Goal: Task Accomplishment & Management: Manage account settings

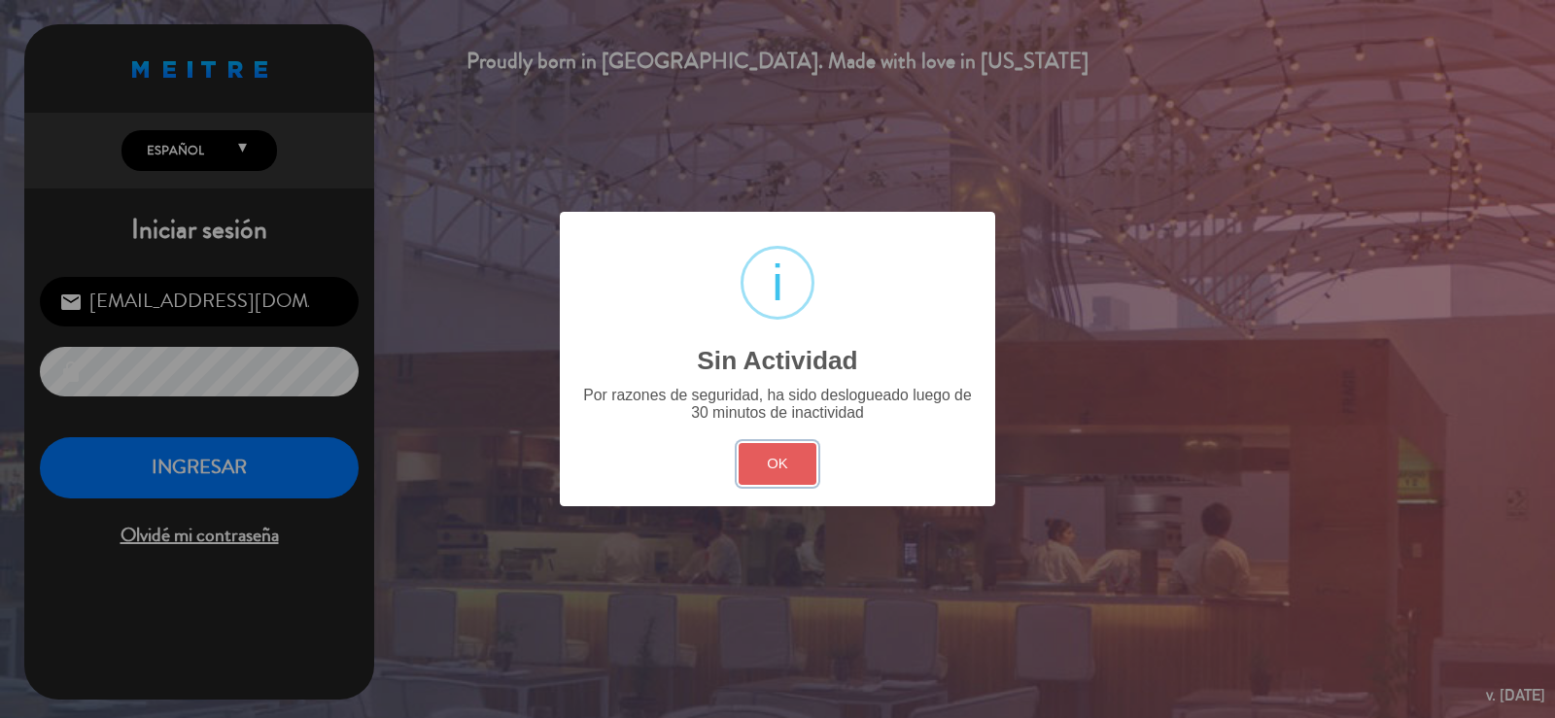
click at [782, 475] on button "OK" at bounding box center [778, 464] width 79 height 42
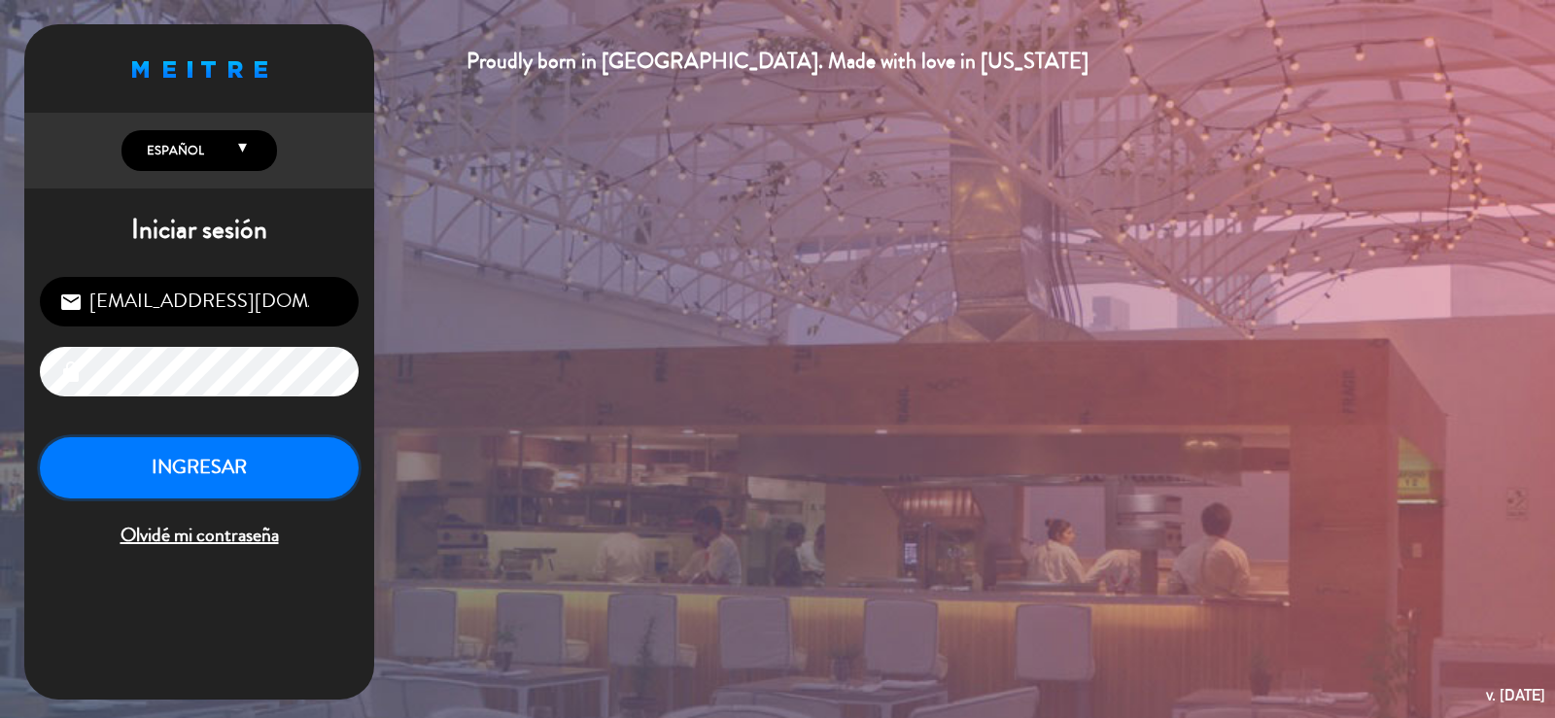
click at [287, 464] on button "INGRESAR" at bounding box center [199, 467] width 319 height 61
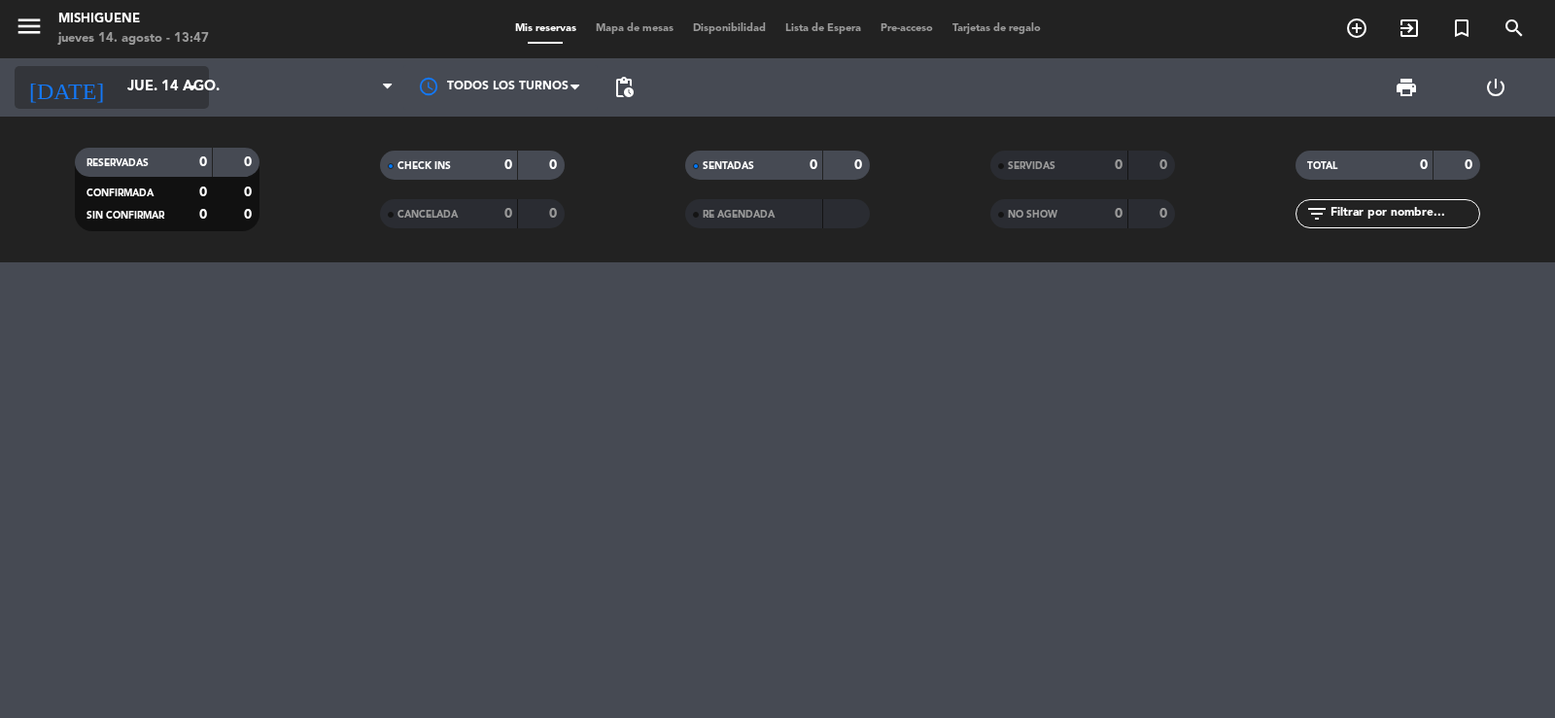
click at [183, 86] on icon "arrow_drop_down" at bounding box center [192, 87] width 23 height 23
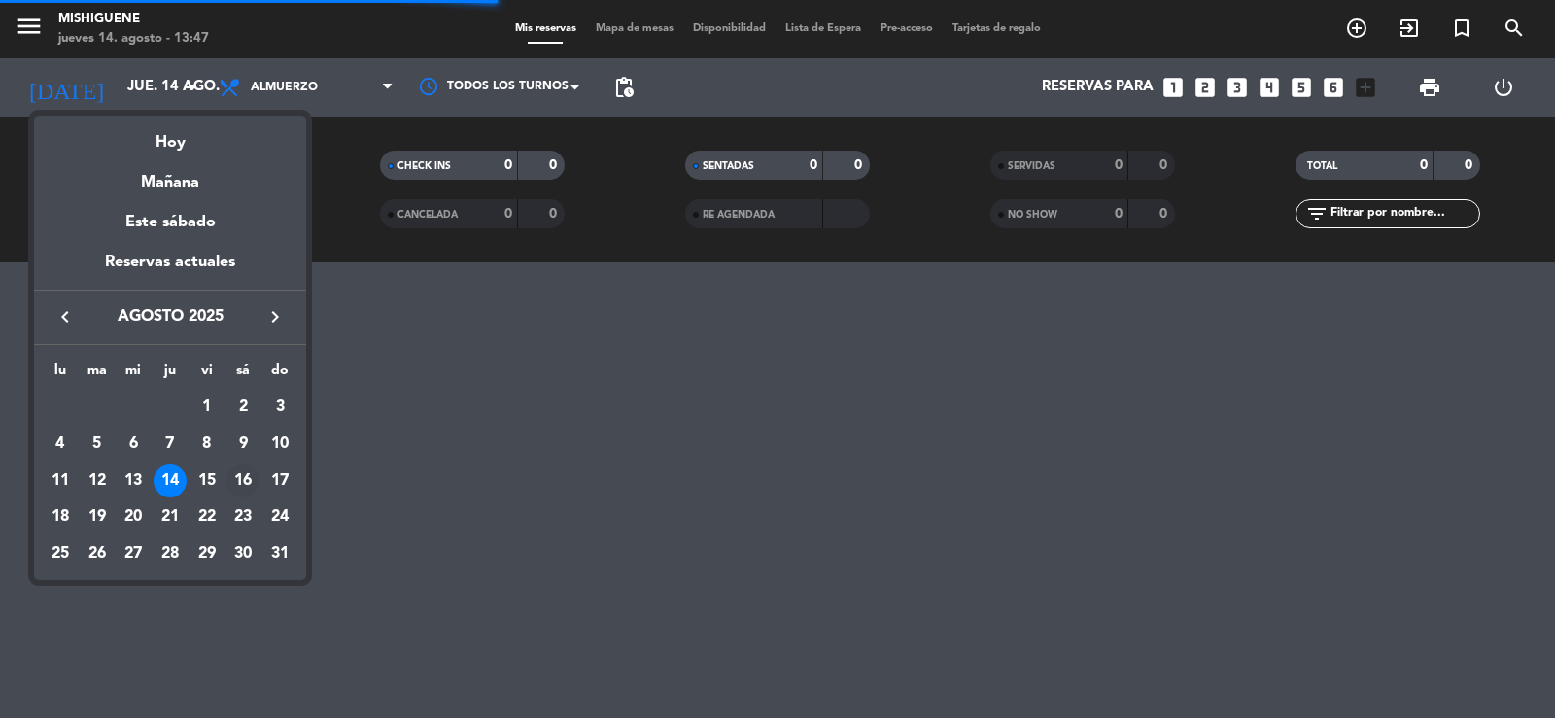
click at [236, 472] on div "16" at bounding box center [243, 481] width 33 height 33
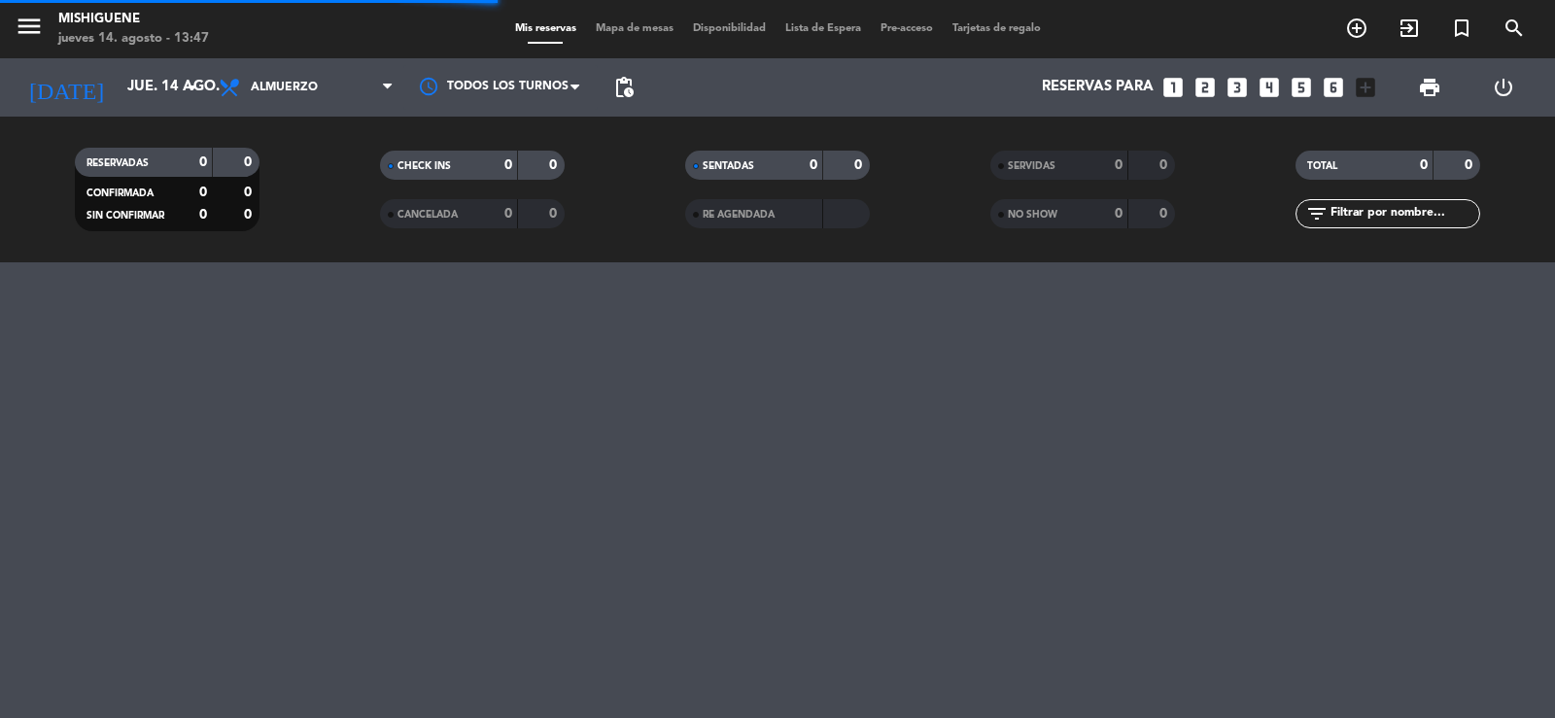
type input "sáb. 16 ago."
click at [373, 64] on div "Todos los servicios Almuerzo Cena Almuerzo Todos los servicios Almuerzo Cena" at bounding box center [306, 87] width 194 height 58
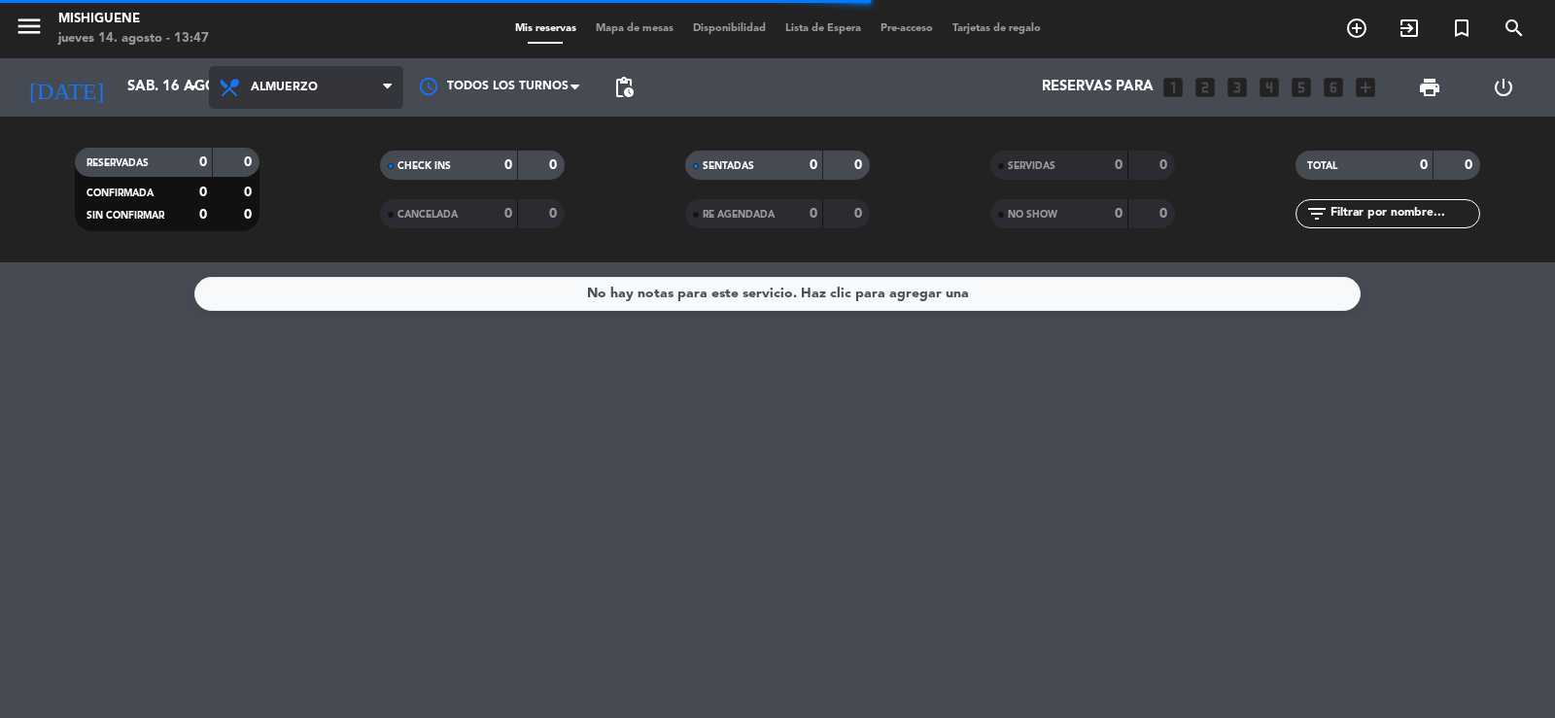
click at [368, 81] on span "Almuerzo" at bounding box center [306, 87] width 194 height 43
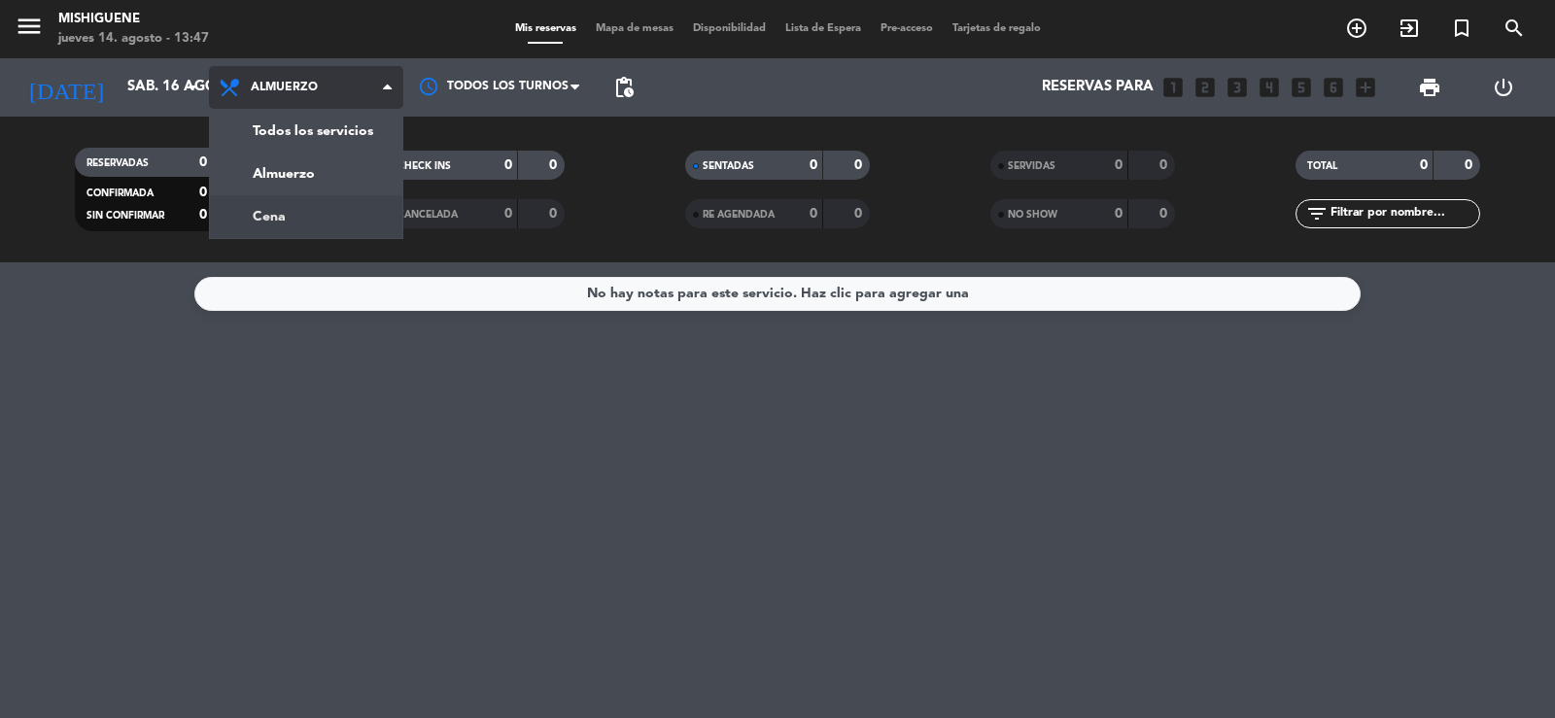
click at [325, 211] on div "menu Mishiguene [DATE] 14. agosto - 13:47 Mis reservas Mapa de mesas Disponibil…" at bounding box center [777, 131] width 1555 height 262
